Goal: Task Accomplishment & Management: Use online tool/utility

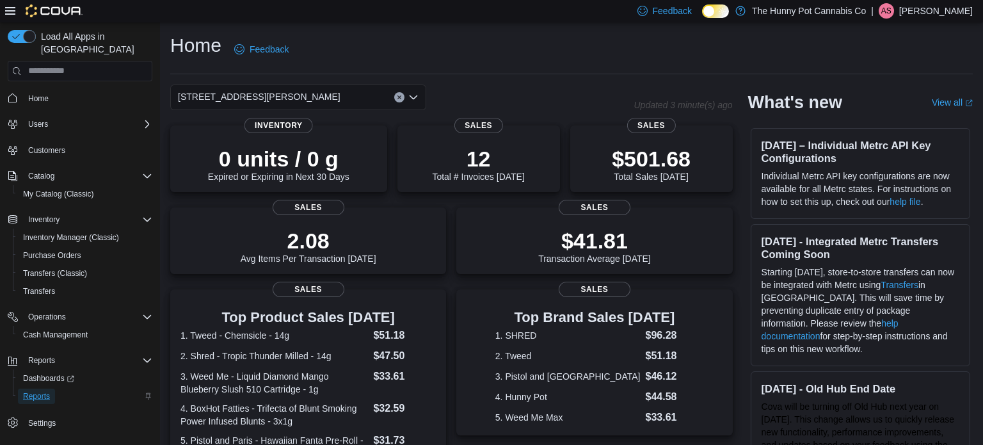
click at [45, 391] on span "Reports" at bounding box center [36, 396] width 27 height 10
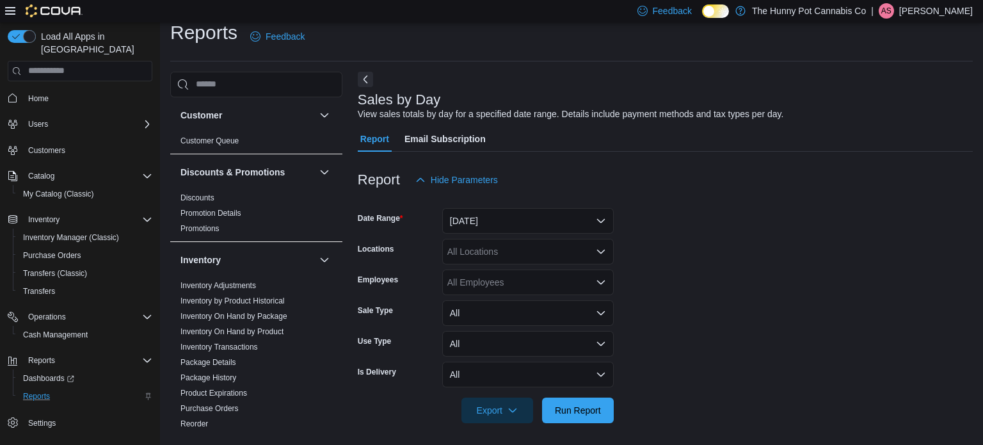
scroll to position [16, 0]
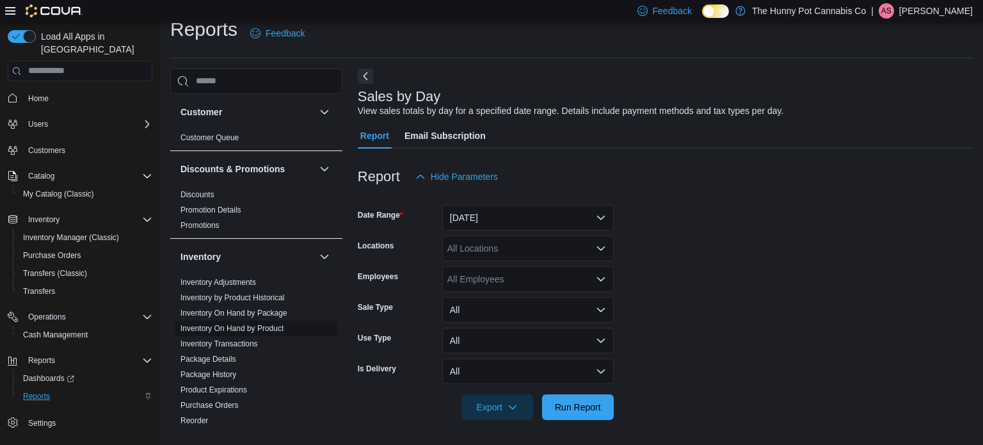
click at [251, 329] on link "Inventory On Hand by Product" at bounding box center [231, 328] width 103 height 9
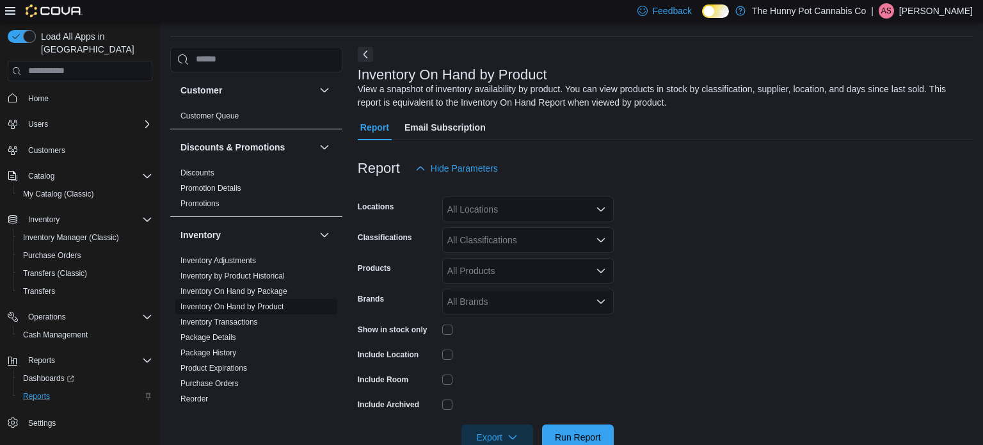
scroll to position [43, 0]
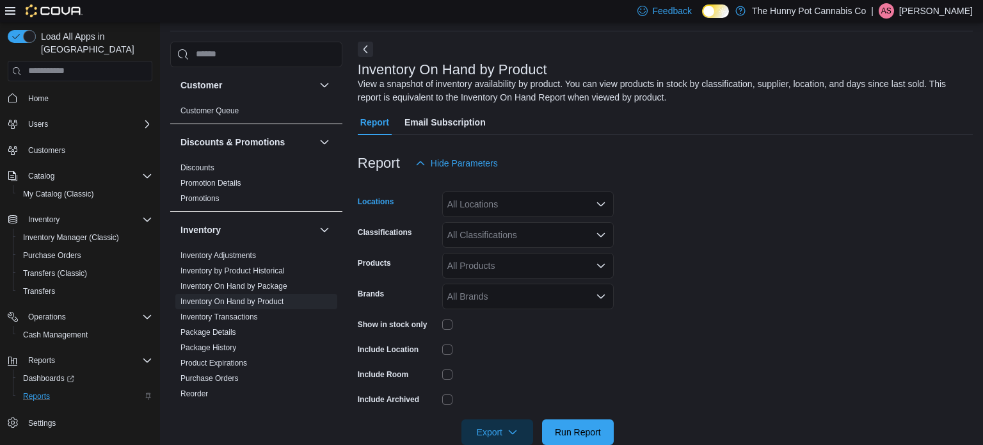
click at [511, 204] on div "All Locations" at bounding box center [527, 204] width 171 height 26
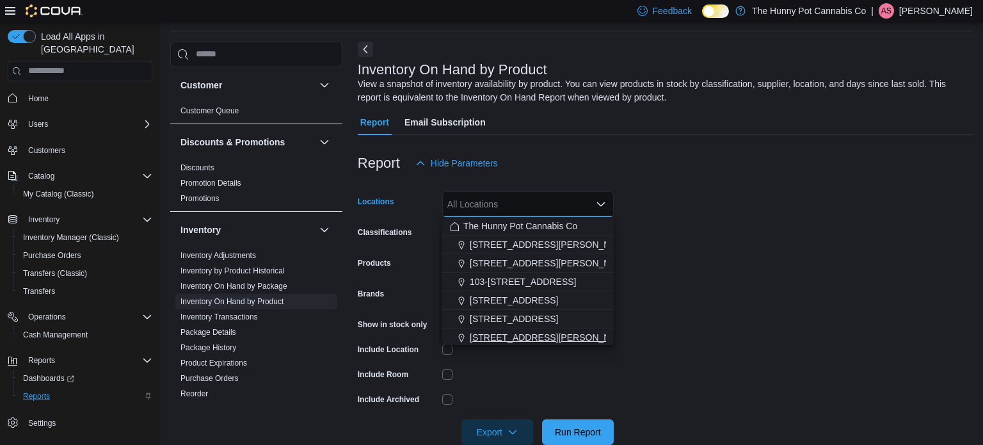
click at [491, 340] on span "[STREET_ADDRESS][PERSON_NAME]" at bounding box center [551, 337] width 163 height 13
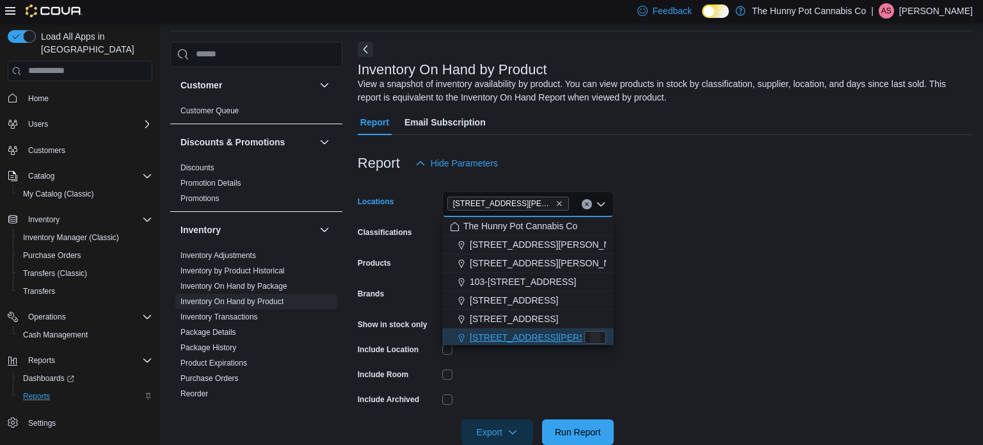
scroll to position [2, 0]
click at [678, 349] on form "Locations [STREET_ADDRESS][PERSON_NAME] Selected. [STREET_ADDRESS][PERSON_NAME]…" at bounding box center [665, 310] width 615 height 269
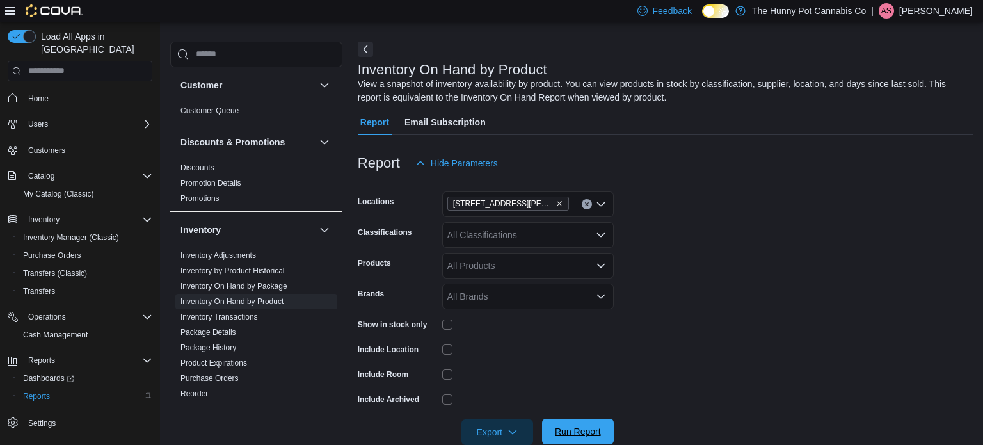
click at [596, 421] on span "Run Report" at bounding box center [578, 431] width 56 height 26
click at [486, 429] on span "Export" at bounding box center [497, 431] width 56 height 26
click at [500, 359] on button "Export to Excel" at bounding box center [499, 353] width 73 height 26
click at [42, 93] on span "Home" at bounding box center [38, 98] width 20 height 10
